Goal: Information Seeking & Learning: Learn about a topic

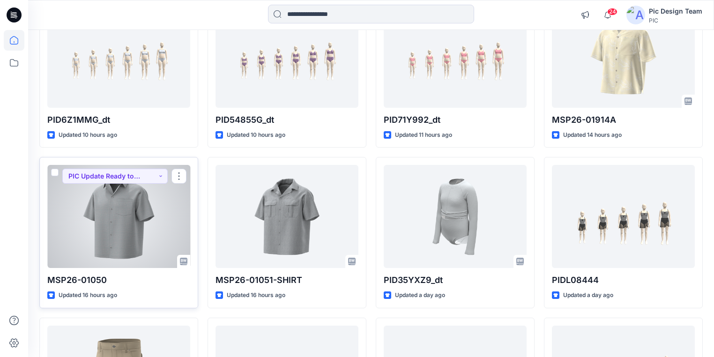
scroll to position [38, 0]
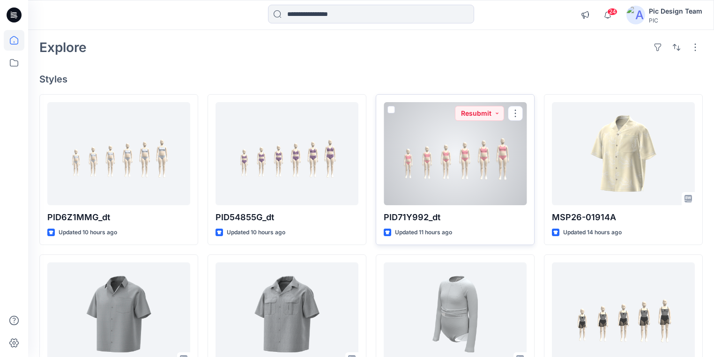
click at [476, 175] on div at bounding box center [455, 153] width 143 height 103
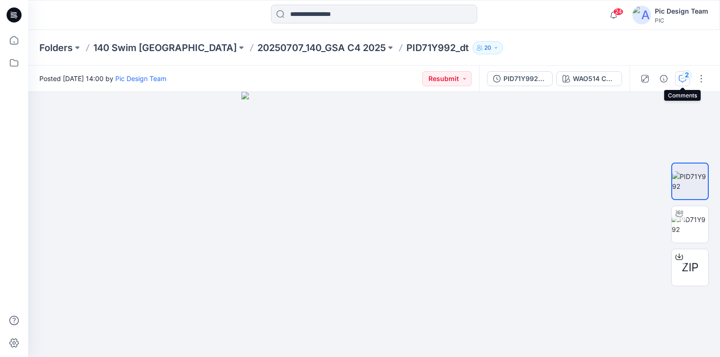
click at [682, 77] on icon "button" at bounding box center [683, 79] width 8 height 8
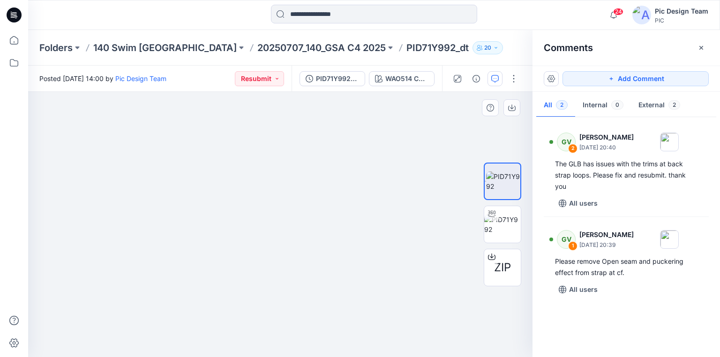
drag, startPoint x: 399, startPoint y: 215, endPoint x: 181, endPoint y: 184, distance: 220.6
click at [138, 46] on p "140 Swim [GEOGRAPHIC_DATA]" at bounding box center [164, 47] width 143 height 13
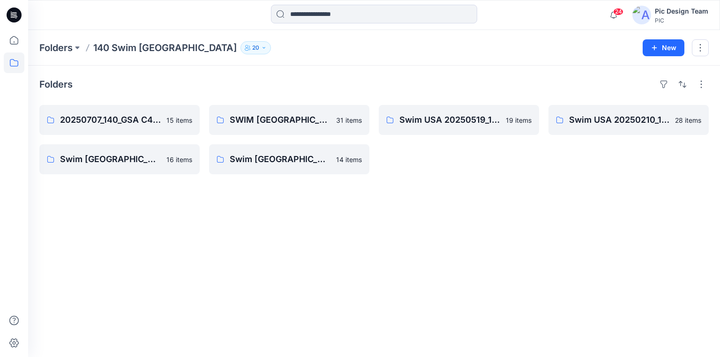
click at [14, 15] on icon at bounding box center [16, 15] width 4 height 0
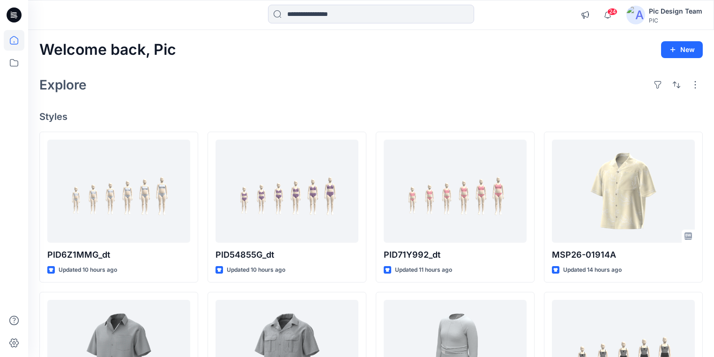
click at [241, 100] on div "Welcome back, Pic New Explore Styles PID6Z1MMG_dt Updated 10 hours ago MSP26-01…" at bounding box center [371, 339] width 686 height 619
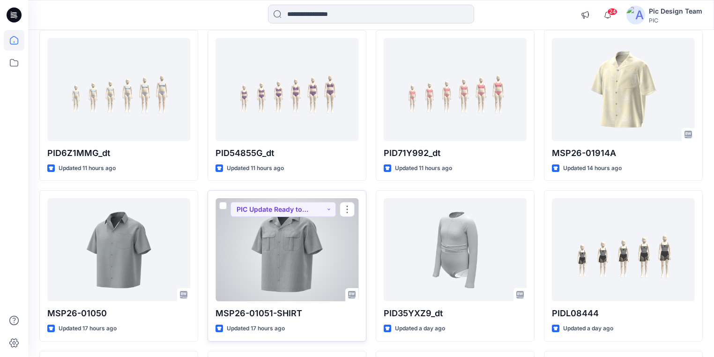
scroll to position [113, 0]
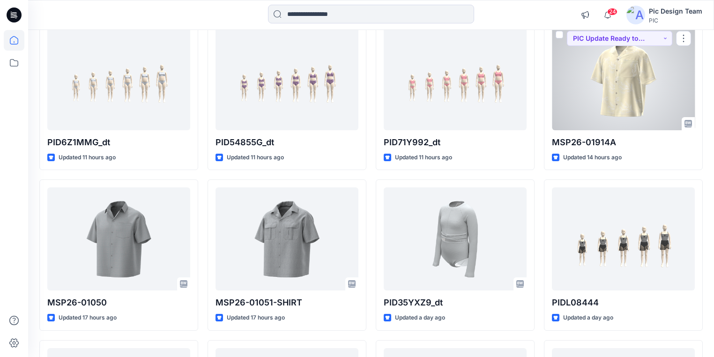
click at [639, 104] on div at bounding box center [623, 78] width 143 height 103
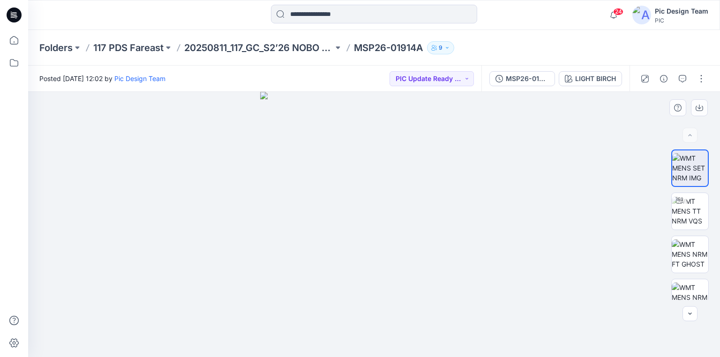
click at [243, 225] on div at bounding box center [374, 224] width 692 height 265
click at [676, 218] on img at bounding box center [690, 211] width 37 height 30
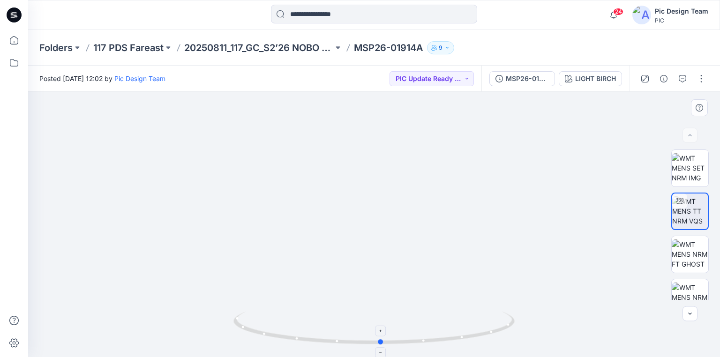
drag, startPoint x: 510, startPoint y: 330, endPoint x: 517, endPoint y: 315, distance: 17.0
click at [517, 315] on icon at bounding box center [375, 329] width 284 height 35
click at [695, 169] on img at bounding box center [690, 168] width 37 height 30
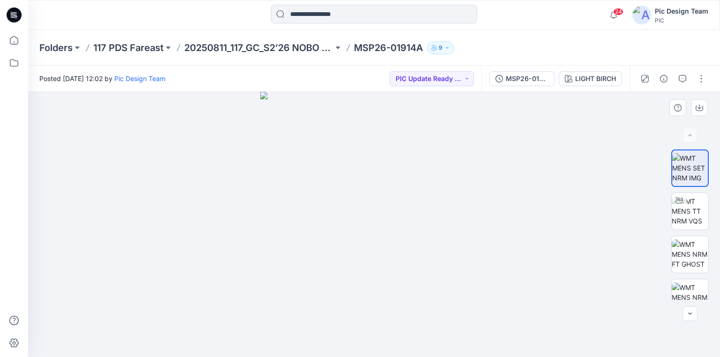
click at [375, 308] on img at bounding box center [374, 224] width 228 height 265
click at [260, 45] on p "20250811_117_GC_S2’26 NOBO Men’s" at bounding box center [258, 47] width 149 height 13
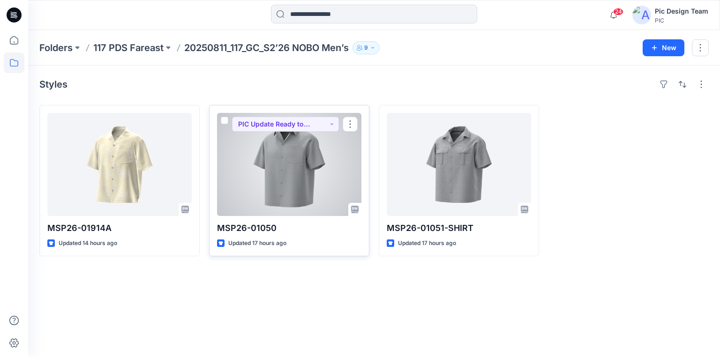
click at [291, 177] on div at bounding box center [289, 164] width 144 height 103
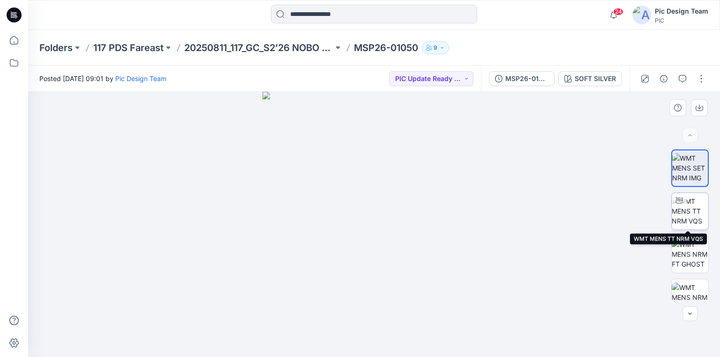
click at [689, 210] on img at bounding box center [690, 211] width 37 height 30
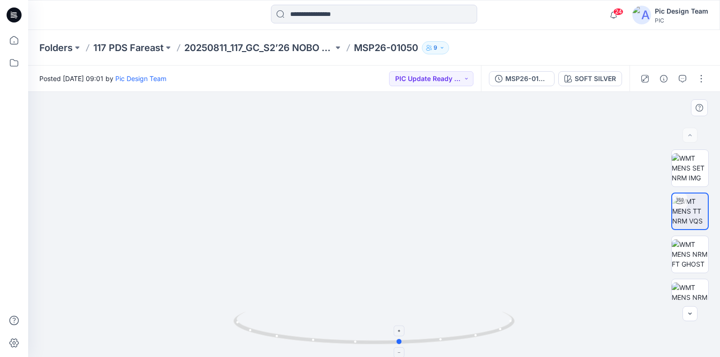
drag, startPoint x: 471, startPoint y: 338, endPoint x: 497, endPoint y: 335, distance: 26.5
click at [497, 335] on icon at bounding box center [375, 329] width 284 height 35
drag, startPoint x: 480, startPoint y: 337, endPoint x: 465, endPoint y: 289, distance: 50.3
click at [465, 289] on div at bounding box center [374, 224] width 692 height 265
drag, startPoint x: 482, startPoint y: 336, endPoint x: 399, endPoint y: 328, distance: 82.9
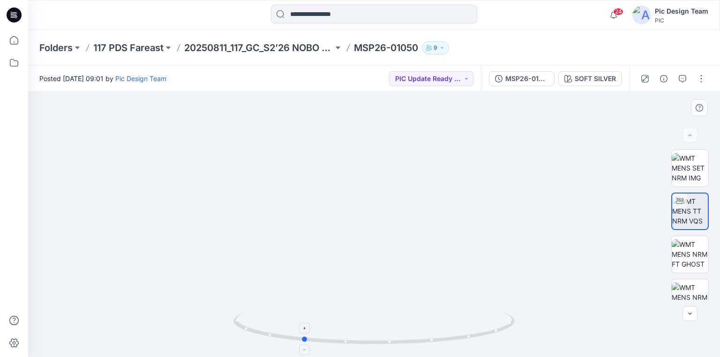
click at [399, 328] on icon at bounding box center [375, 329] width 284 height 35
drag, startPoint x: 495, startPoint y: 332, endPoint x: 302, endPoint y: 255, distance: 208.2
click at [302, 255] on div at bounding box center [374, 224] width 692 height 265
click at [268, 52] on p "20250811_117_GC_S2’26 NOBO Men’s" at bounding box center [258, 47] width 149 height 13
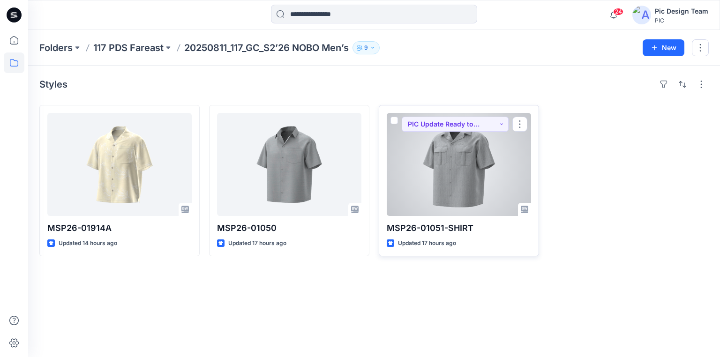
click at [441, 192] on div at bounding box center [459, 164] width 144 height 103
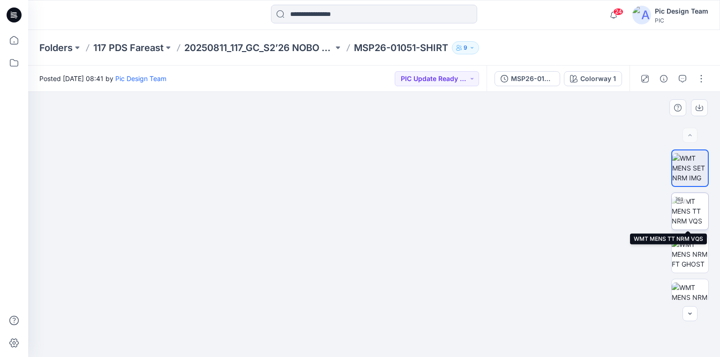
click at [686, 210] on img at bounding box center [690, 211] width 37 height 30
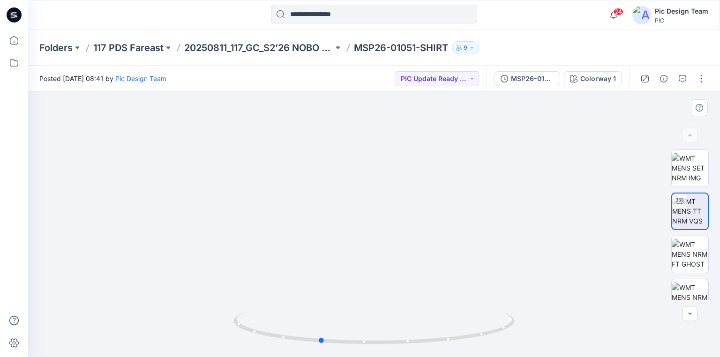
drag, startPoint x: 494, startPoint y: 330, endPoint x: 440, endPoint y: 283, distance: 72.1
click at [440, 283] on div at bounding box center [374, 224] width 692 height 265
click at [15, 15] on icon at bounding box center [14, 15] width 15 height 15
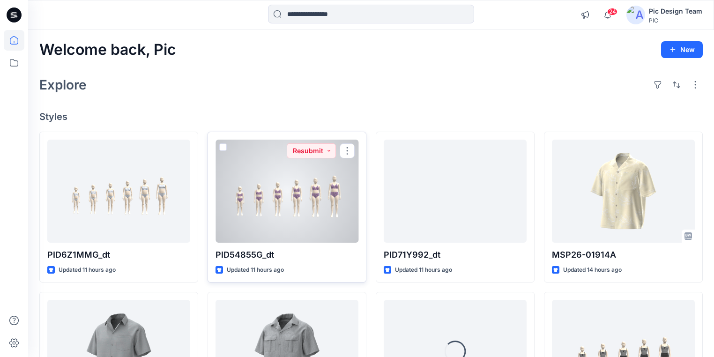
click at [278, 223] on div at bounding box center [287, 191] width 143 height 103
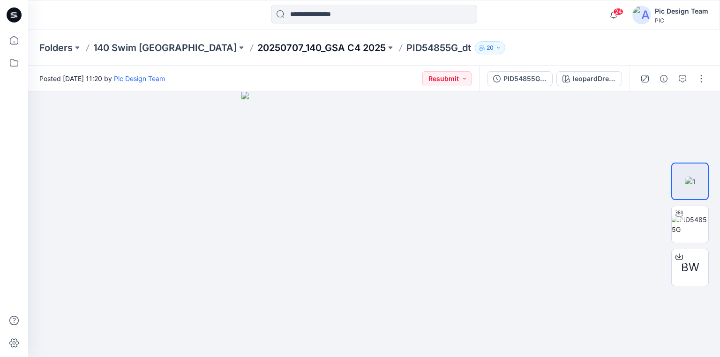
click at [279, 47] on p "20250707_140_GSA C4 2025" at bounding box center [321, 47] width 128 height 13
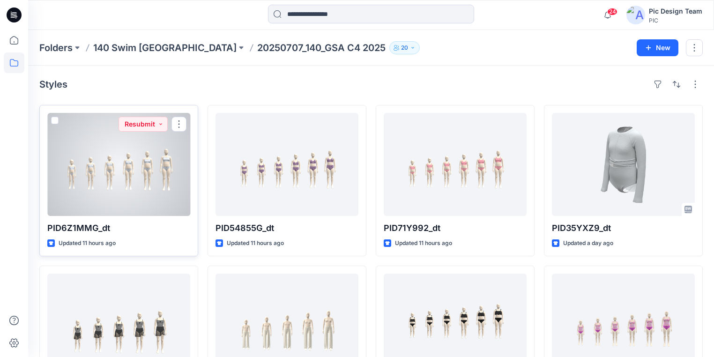
click at [98, 203] on div at bounding box center [118, 164] width 143 height 103
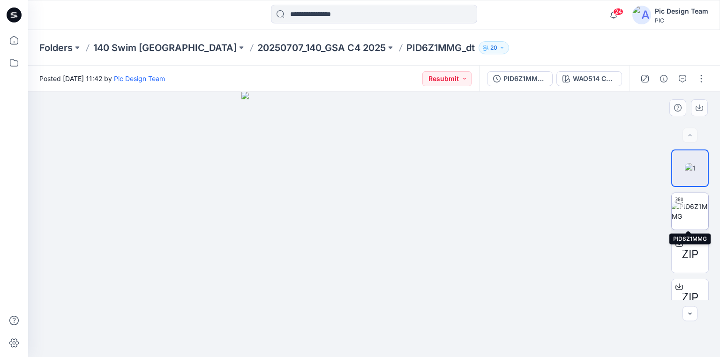
click at [674, 214] on img at bounding box center [690, 212] width 37 height 20
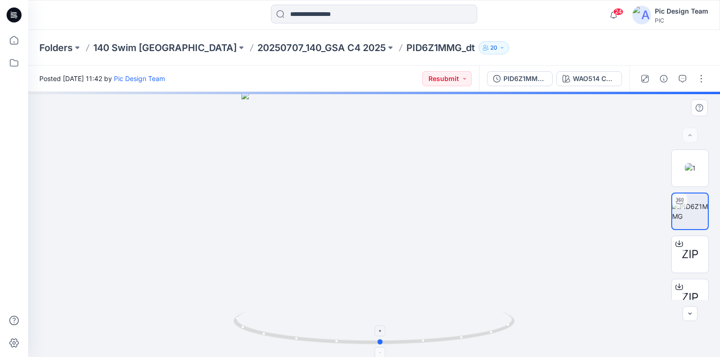
click at [379, 340] on circle at bounding box center [381, 342] width 6 height 6
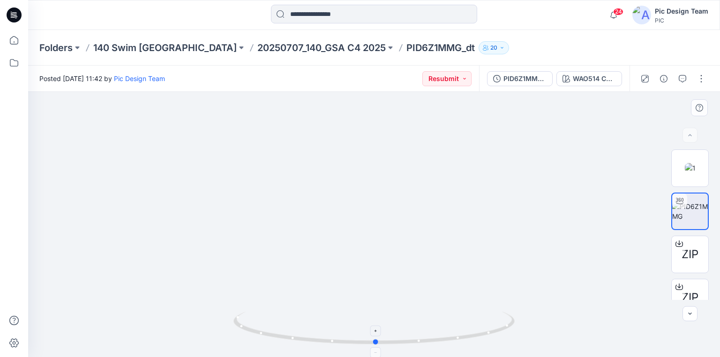
drag, startPoint x: 382, startPoint y: 345, endPoint x: 377, endPoint y: 336, distance: 10.5
click at [377, 336] on icon at bounding box center [375, 329] width 284 height 35
click at [286, 46] on p "20250707_140_GSA C4 2025" at bounding box center [321, 47] width 128 height 13
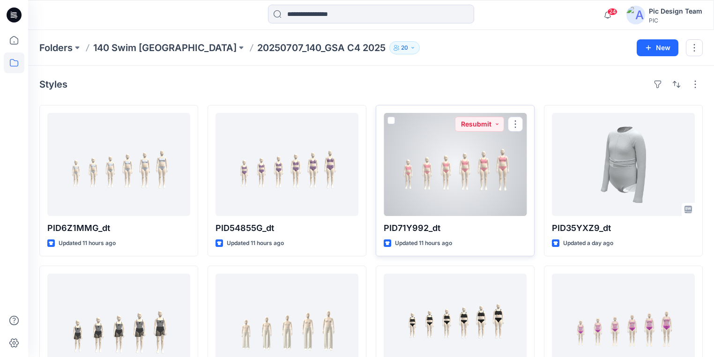
click at [463, 177] on div at bounding box center [455, 164] width 143 height 103
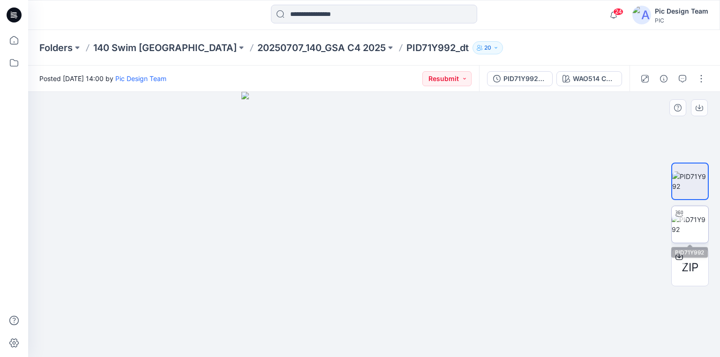
click at [684, 223] on img at bounding box center [690, 225] width 37 height 20
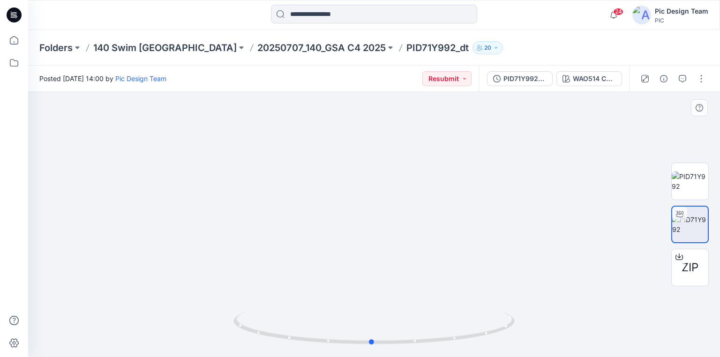
drag, startPoint x: 469, startPoint y: 339, endPoint x: 467, endPoint y: 309, distance: 30.1
click at [467, 309] on div at bounding box center [374, 224] width 692 height 265
drag, startPoint x: 453, startPoint y: 342, endPoint x: 557, endPoint y: 299, distance: 113.1
click at [557, 299] on div at bounding box center [374, 224] width 692 height 265
drag, startPoint x: 473, startPoint y: 336, endPoint x: 379, endPoint y: 336, distance: 93.8
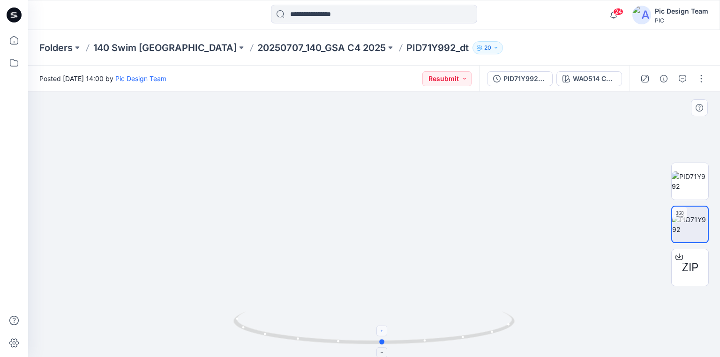
click at [379, 336] on icon at bounding box center [375, 329] width 284 height 35
click at [11, 13] on icon at bounding box center [12, 13] width 2 height 0
